Goal: Task Accomplishment & Management: Manage account settings

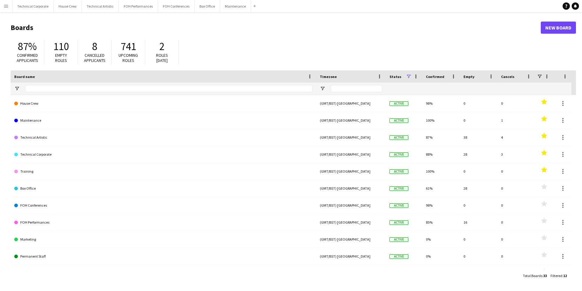
click at [39, 12] on main "Boards New Board 87% Confirmed applicants 110 Empty roles 8 Cancelled applicant…" at bounding box center [291, 151] width 582 height 278
click at [35, 9] on button "Technical Corporate Close" at bounding box center [32, 6] width 41 height 12
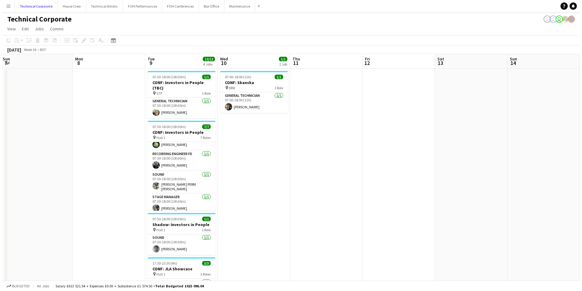
scroll to position [0, 143]
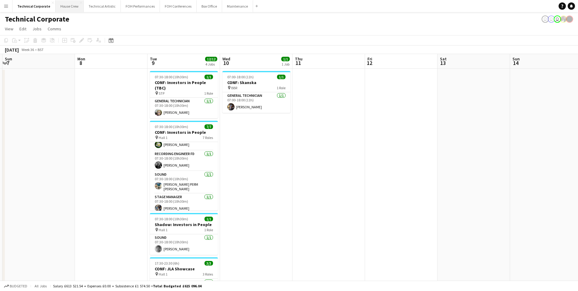
click at [72, 12] on button "House Crew Close" at bounding box center [70, 6] width 28 height 12
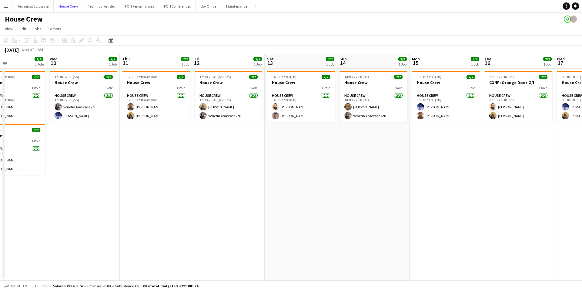
scroll to position [0, 162]
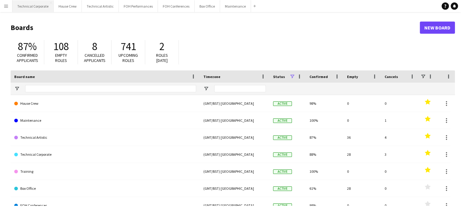
click at [33, 6] on button "Technical Corporate Close" at bounding box center [32, 6] width 41 height 12
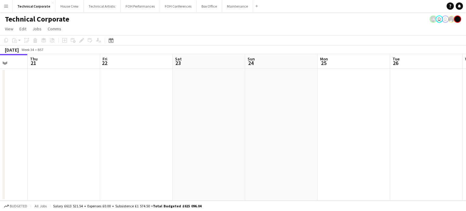
scroll to position [0, 240]
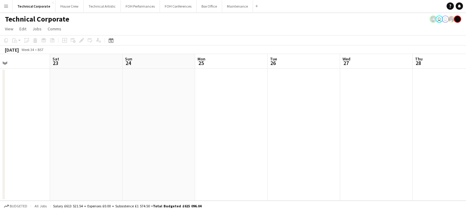
drag, startPoint x: 336, startPoint y: 128, endPoint x: 96, endPoint y: 121, distance: 240.0
click at [96, 121] on app-calendar-viewport "Tue 19 Wed 20 Thu 21 Fri 22 Sat 23 Sun 24 Mon 25 Tue 26 Wed 27 Thu 28 Fri 29 Sa…" at bounding box center [233, 127] width 466 height 146
click at [109, 41] on icon "Date picker" at bounding box center [111, 40] width 5 height 5
click at [160, 62] on span "Next month" at bounding box center [160, 61] width 12 height 12
click at [159, 63] on span "Next month" at bounding box center [160, 61] width 12 height 12
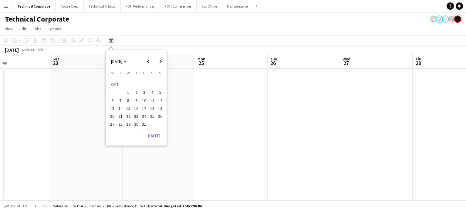
click at [136, 91] on span "2" at bounding box center [136, 92] width 7 height 7
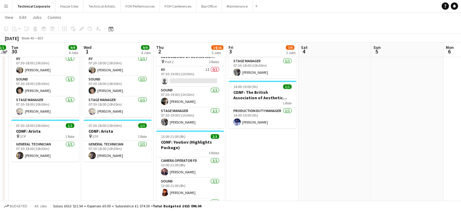
scroll to position [152, 0]
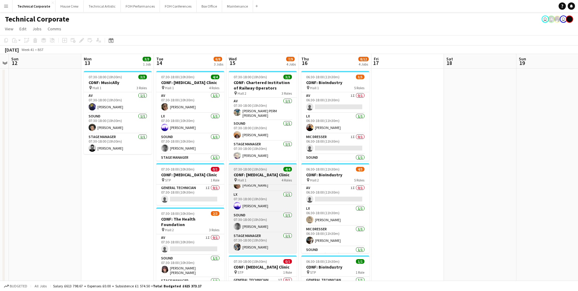
click at [272, 177] on div "pin Hall 1 4 Roles" at bounding box center [263, 179] width 68 height 5
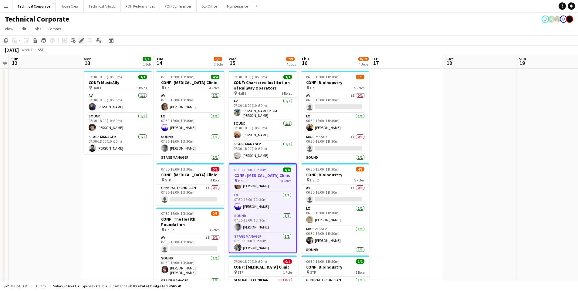
click at [81, 40] on icon "Edit" at bounding box center [81, 40] width 5 height 5
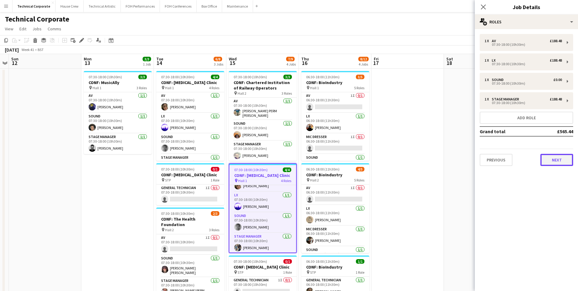
click at [558, 163] on button "Next" at bounding box center [556, 160] width 33 height 12
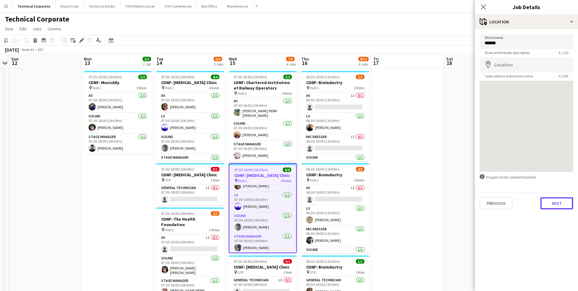
click at [562, 204] on button "Next" at bounding box center [556, 203] width 33 height 12
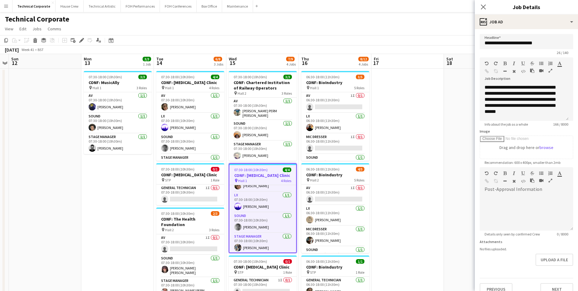
click at [487, 7] on div "Close pop-in" at bounding box center [483, 7] width 17 height 14
click at [483, 7] on icon at bounding box center [483, 7] width 6 height 6
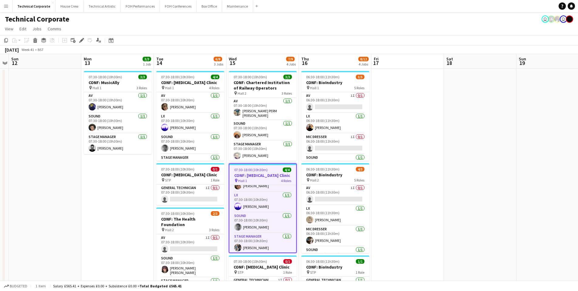
click at [267, 25] on app-page-menu "View Day view expanded Day view collapsed Month view Date picker Jump to today …" at bounding box center [289, 30] width 578 height 12
